Goal: Transaction & Acquisition: Purchase product/service

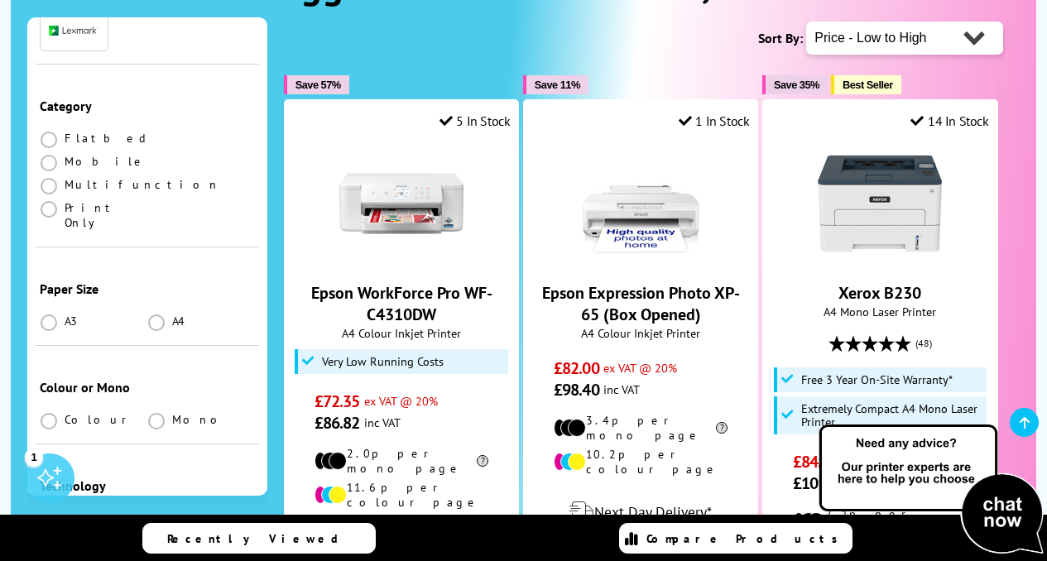
scroll to position [233, 0]
click at [156, 312] on span at bounding box center [156, 320] width 17 height 17
click at [172, 314] on input "radio" at bounding box center [172, 314] width 0 height 0
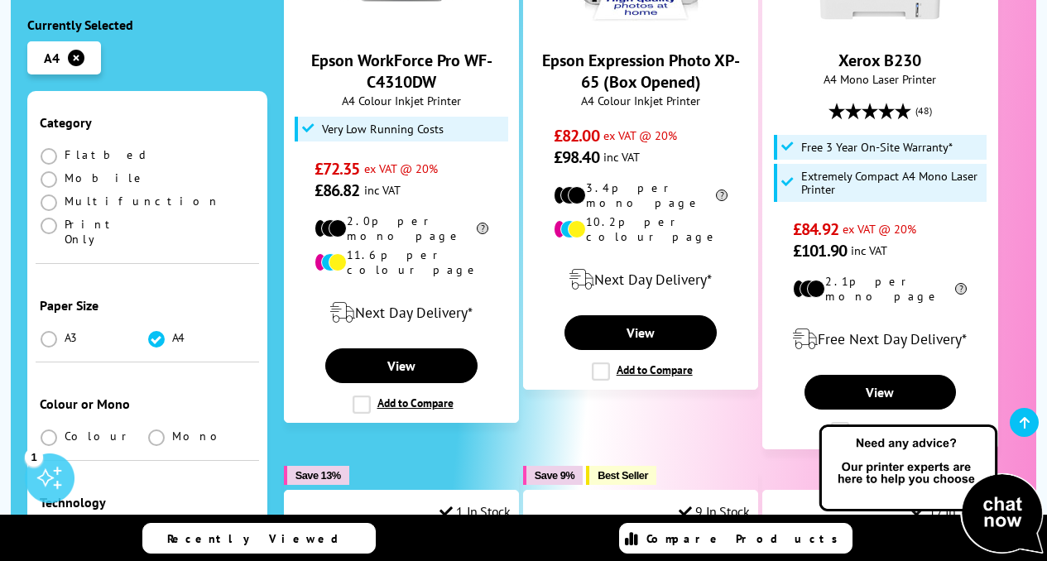
scroll to position [576, 0]
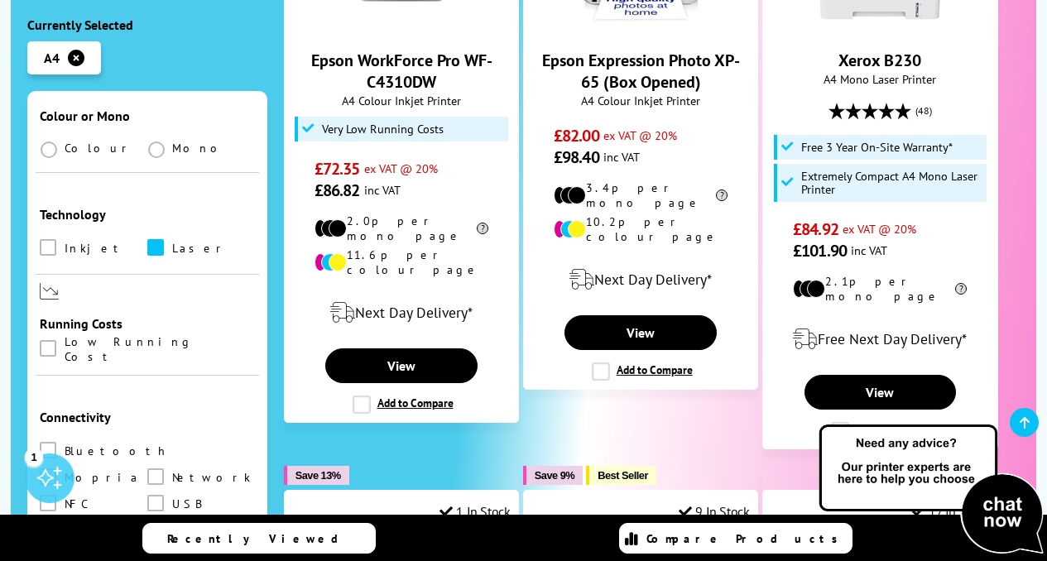
click at [151, 239] on span at bounding box center [155, 247] width 17 height 17
click at [171, 242] on input "checkbox" at bounding box center [171, 242] width 0 height 0
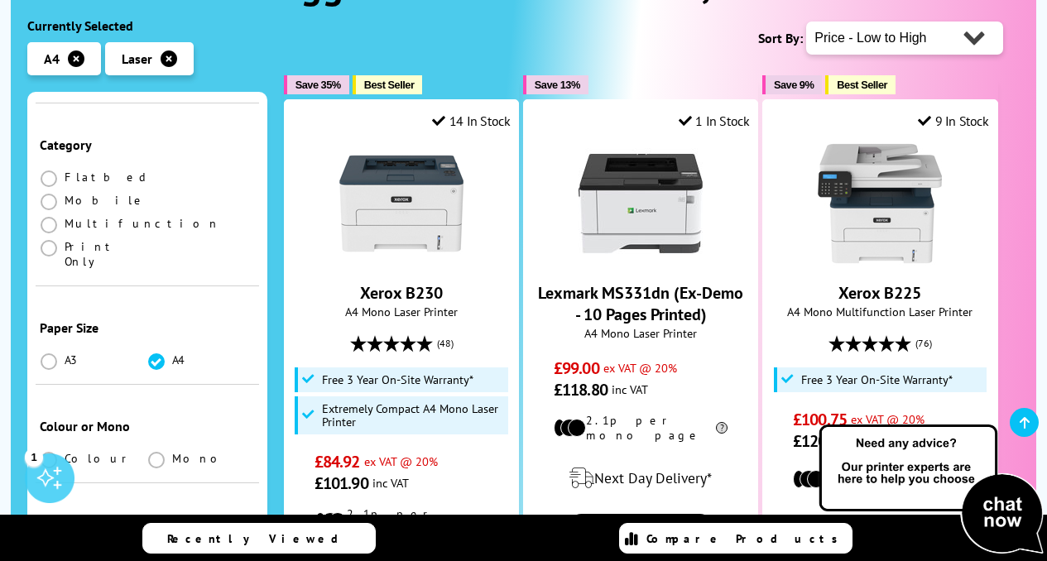
scroll to position [293, 0]
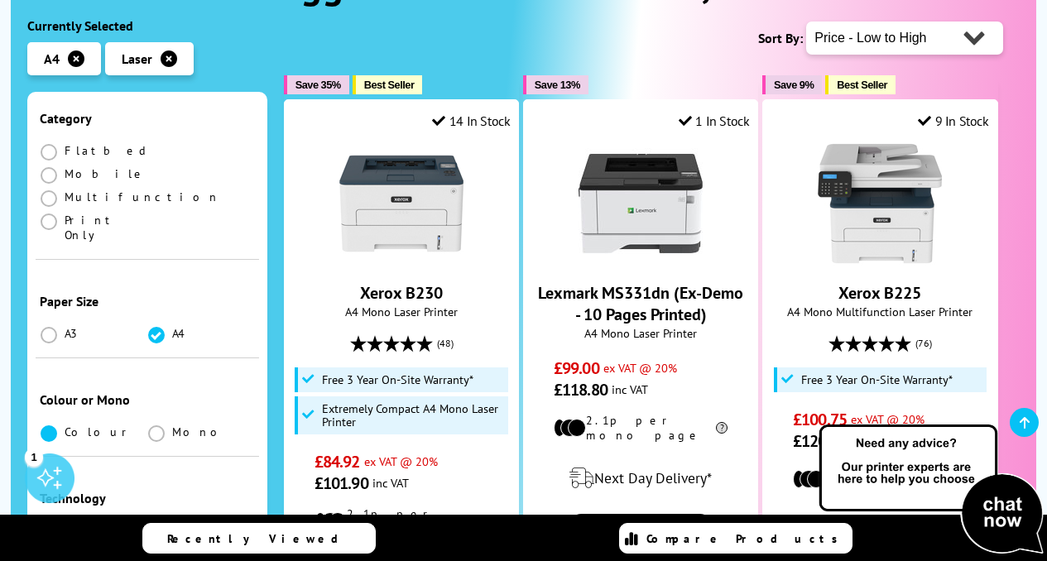
click at [55, 426] on span at bounding box center [49, 434] width 17 height 17
click at [65, 427] on input "radio" at bounding box center [65, 427] width 0 height 0
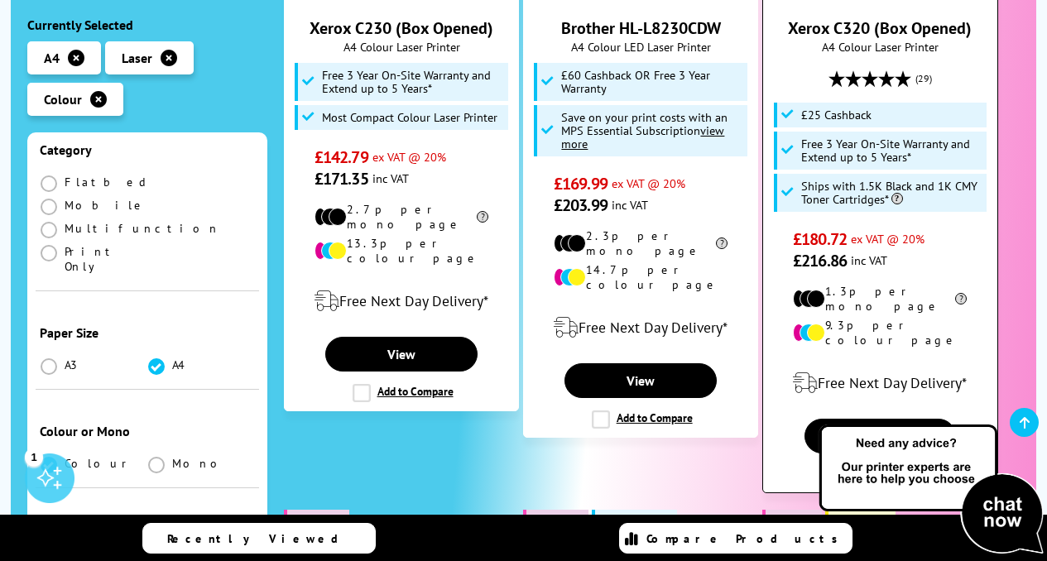
scroll to position [557, 0]
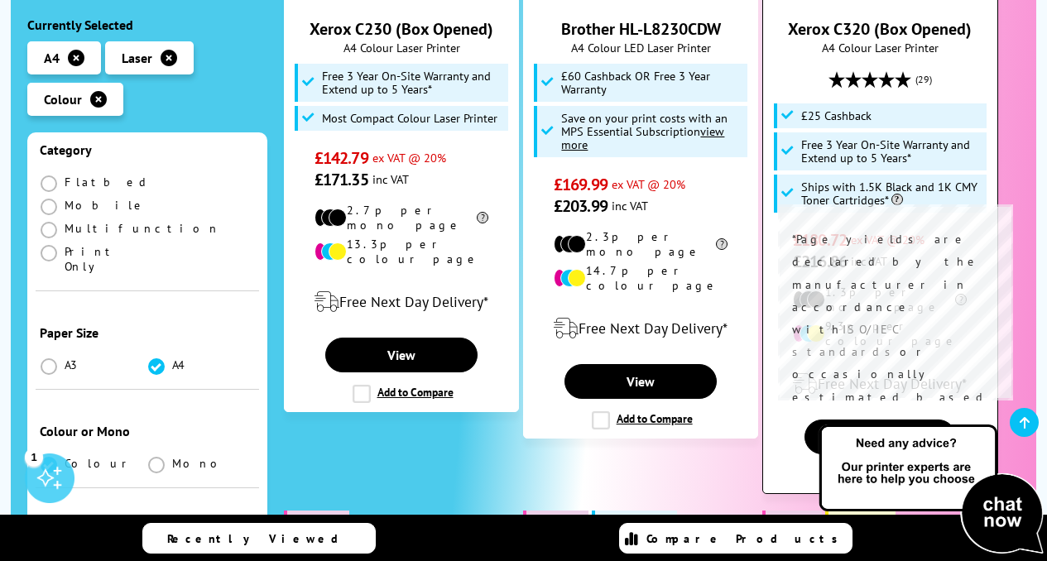
click at [900, 200] on span at bounding box center [896, 200] width 14 height 12
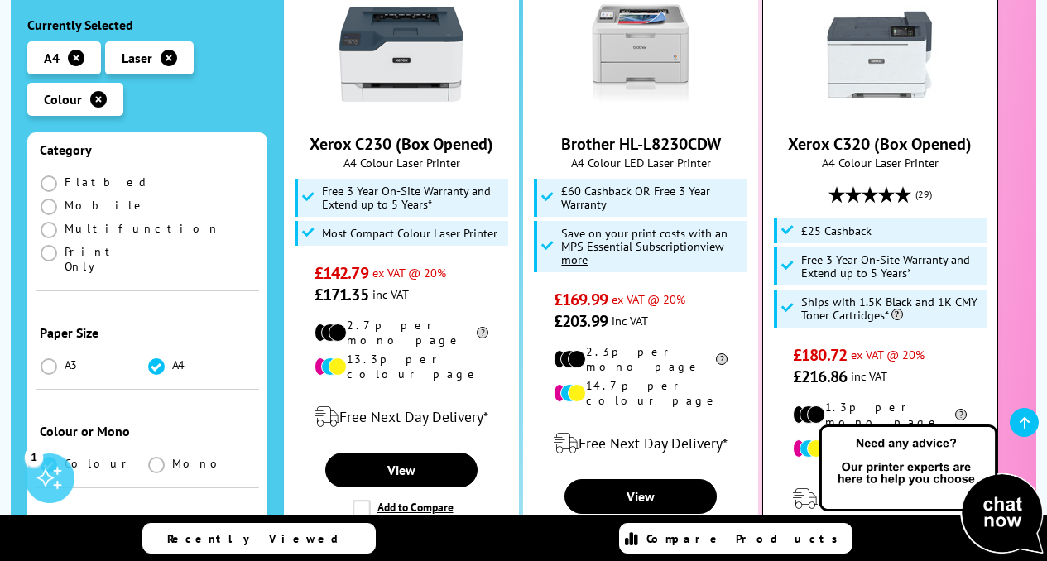
scroll to position [710, 0]
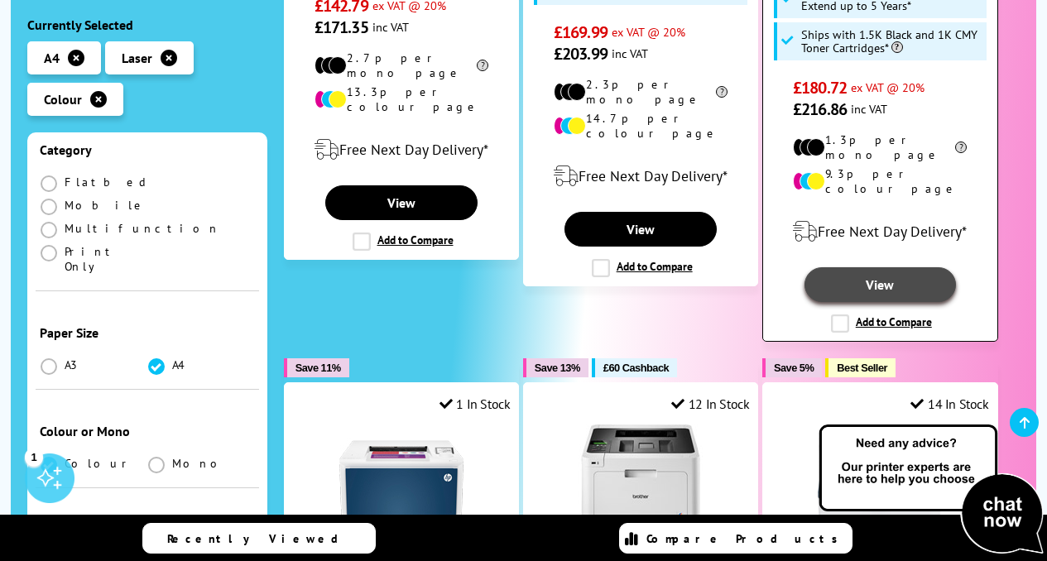
click at [900, 267] on link "View" at bounding box center [881, 284] width 152 height 35
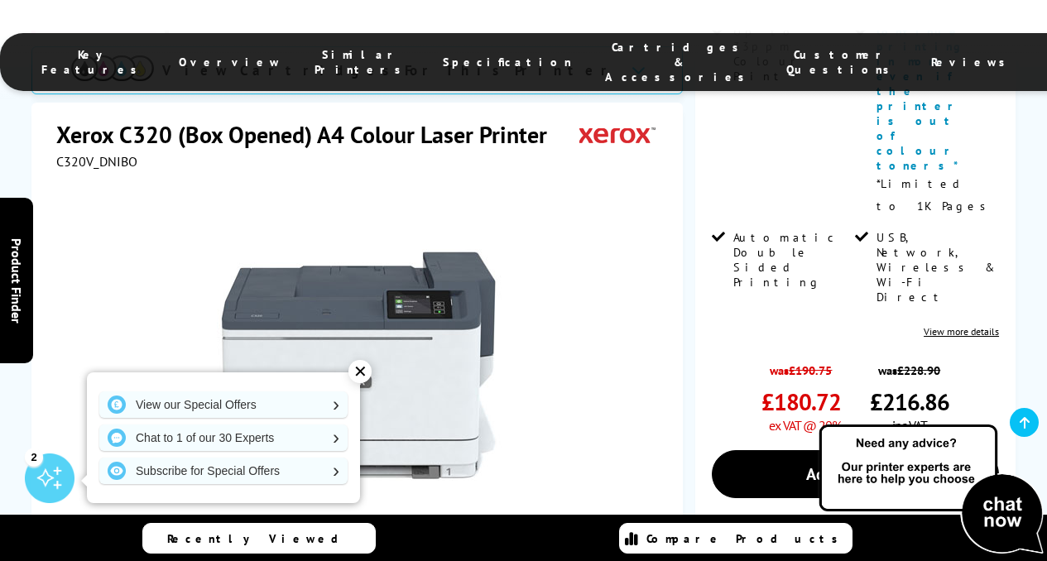
scroll to position [608, 0]
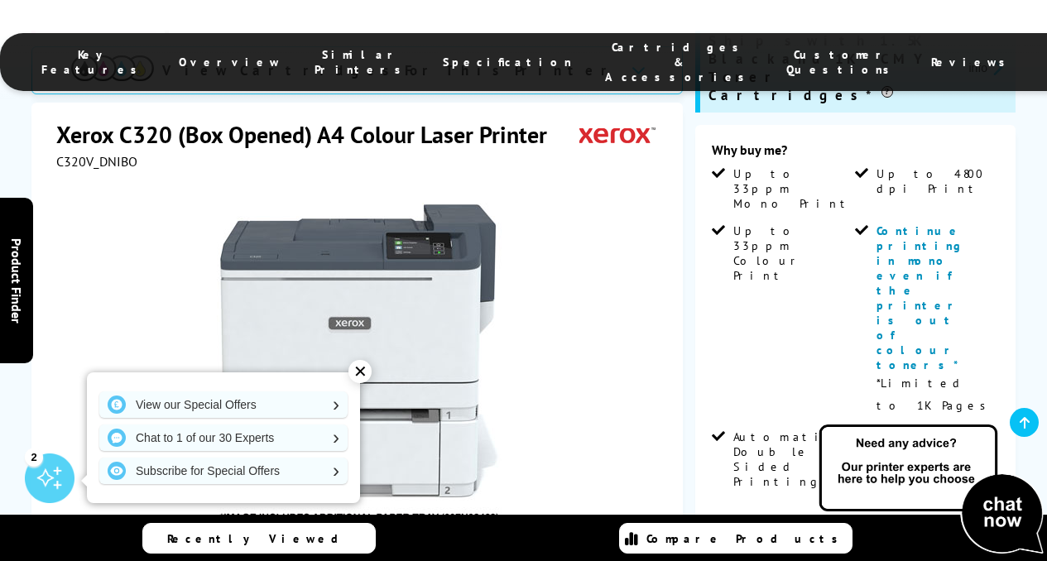
scroll to position [412, 0]
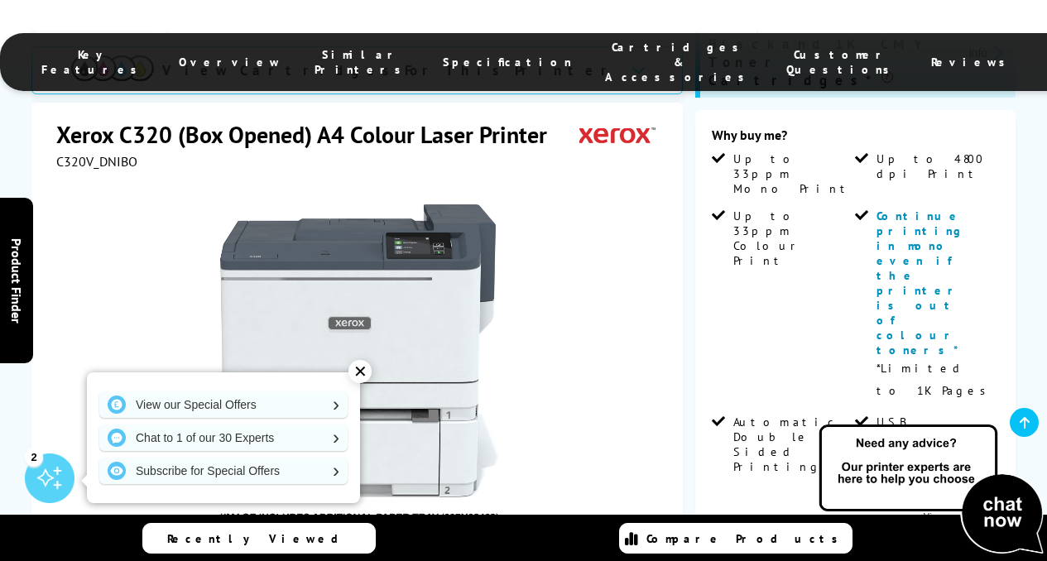
click at [363, 373] on div "✕" at bounding box center [360, 371] width 23 height 23
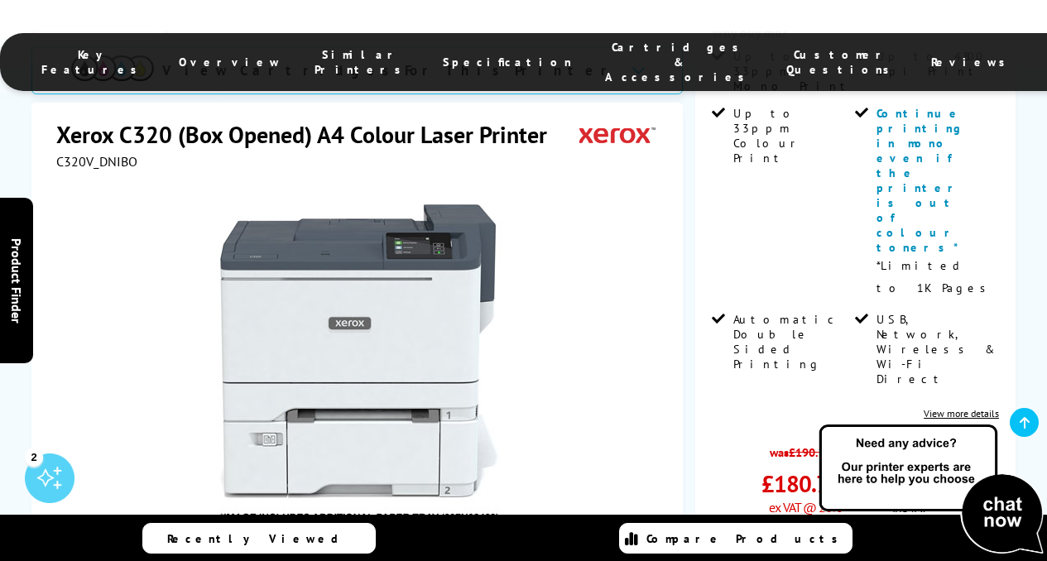
scroll to position [516, 0]
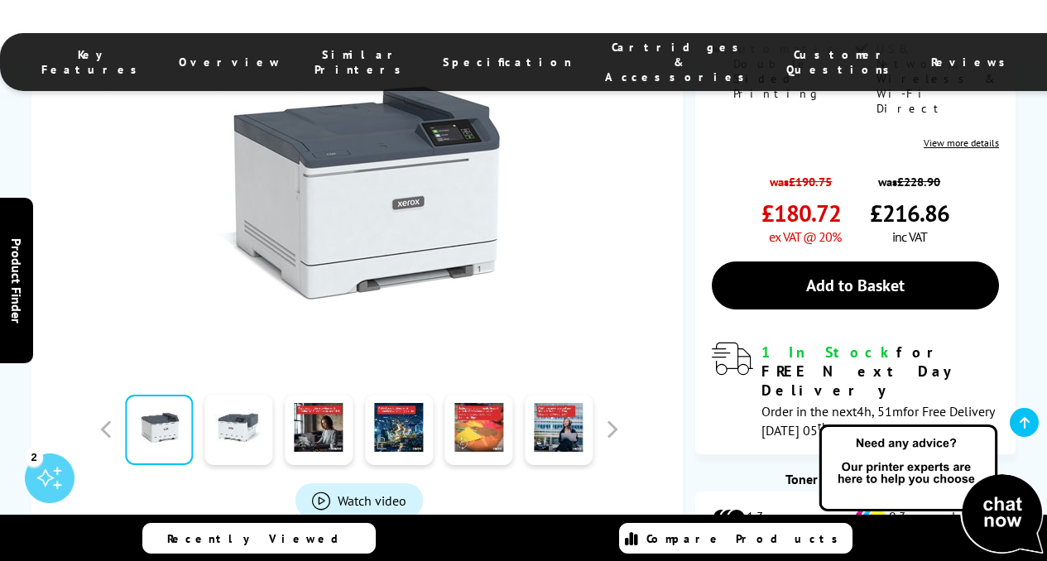
scroll to position [786, 0]
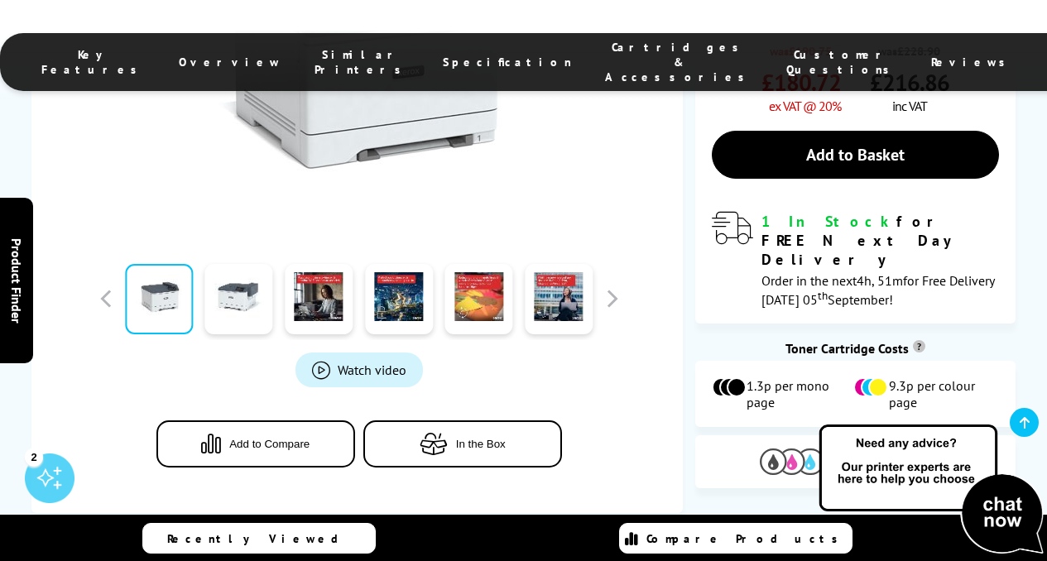
click at [882, 455] on span "View Cartridges" at bounding box center [901, 462] width 100 height 15
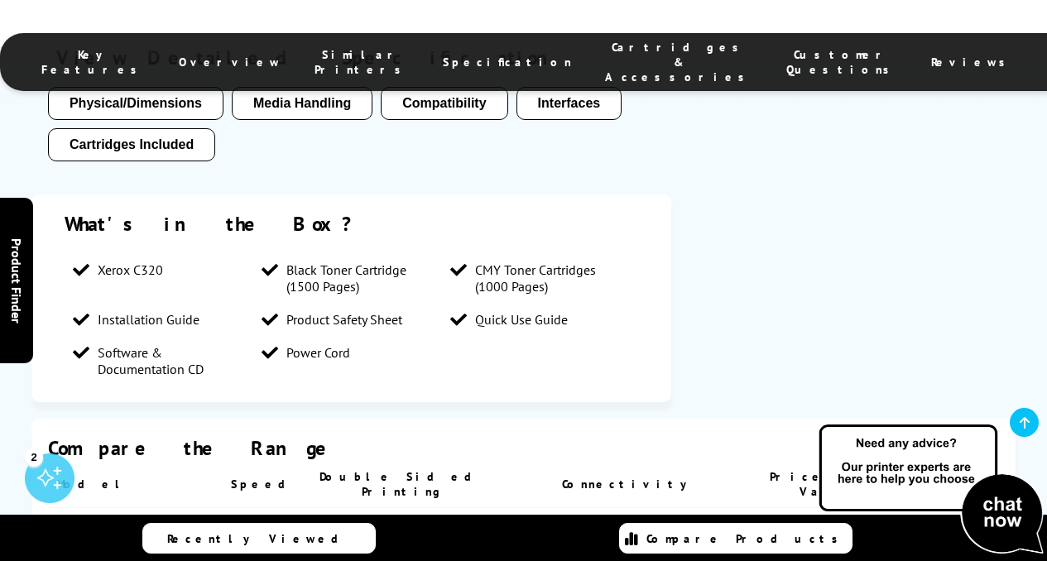
scroll to position [2143, 0]
